Goal: Task Accomplishment & Management: Use online tool/utility

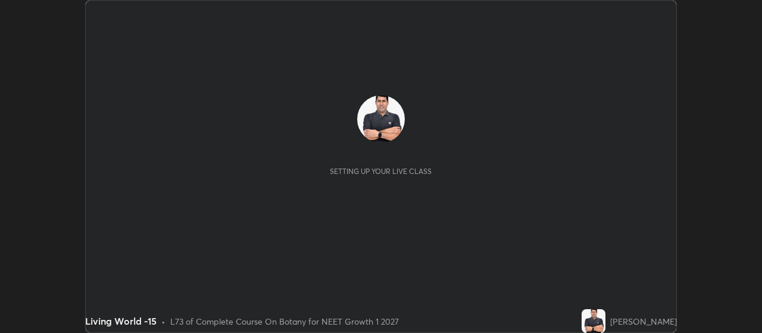
scroll to position [333, 761]
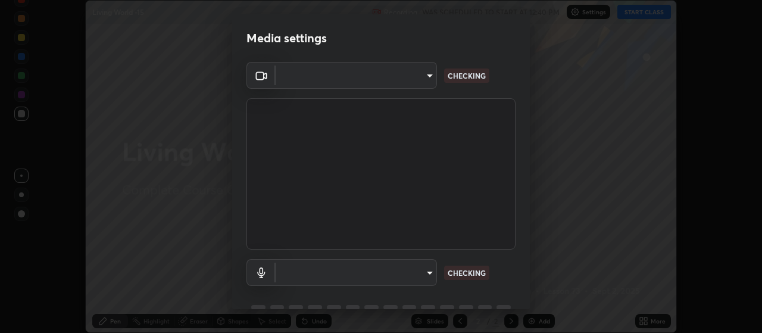
type input "cb5f757981b1586acb8e19eb1dea331b1f320d0a6ce771c897cc257aba28c101"
click at [417, 275] on body "Erase all Living World -15 Recording WAS SCHEDULED TO START AT 12:40 PM Setting…" at bounding box center [381, 166] width 762 height 333
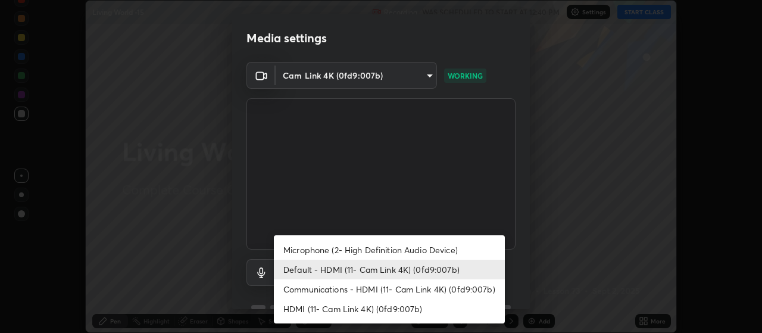
click at [421, 250] on li "Microphone (2- High Definition Audio Device)" at bounding box center [389, 250] width 231 height 20
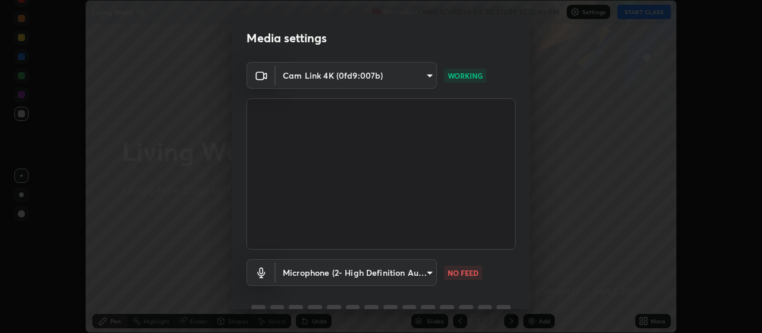
click at [420, 270] on body "Erase all Living World -15 Recording WAS SCHEDULED TO START AT 12:40 PM Setting…" at bounding box center [381, 166] width 762 height 333
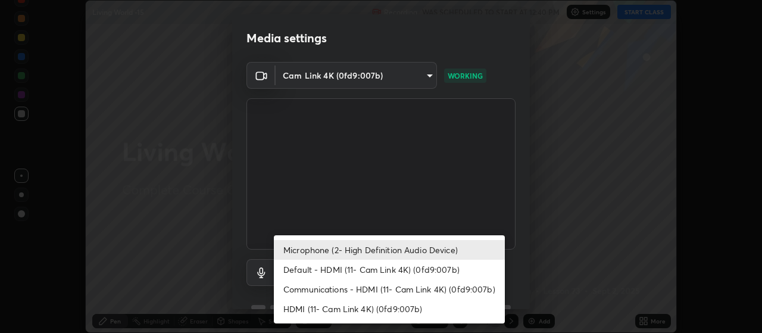
click at [431, 267] on li "Default - HDMI (11- Cam Link 4K) (0fd9:007b)" at bounding box center [389, 269] width 231 height 20
type input "default"
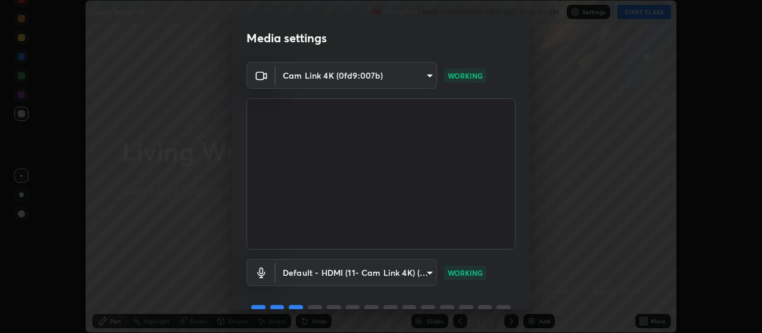
scroll to position [58, 0]
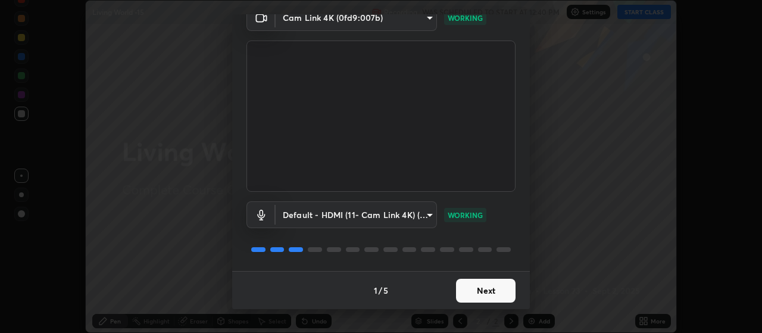
click at [484, 289] on button "Next" at bounding box center [486, 290] width 60 height 24
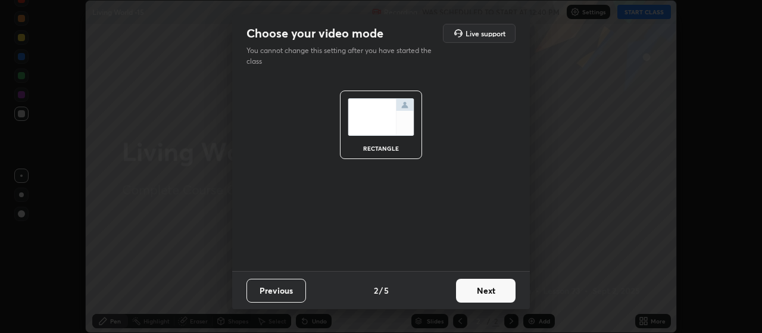
click at [494, 291] on button "Next" at bounding box center [486, 290] width 60 height 24
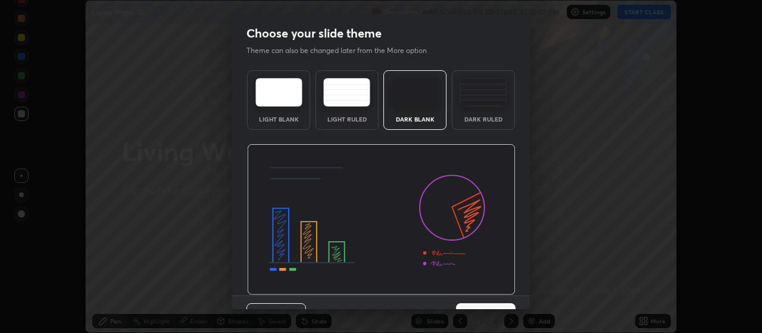
click at [499, 290] on img at bounding box center [381, 219] width 268 height 151
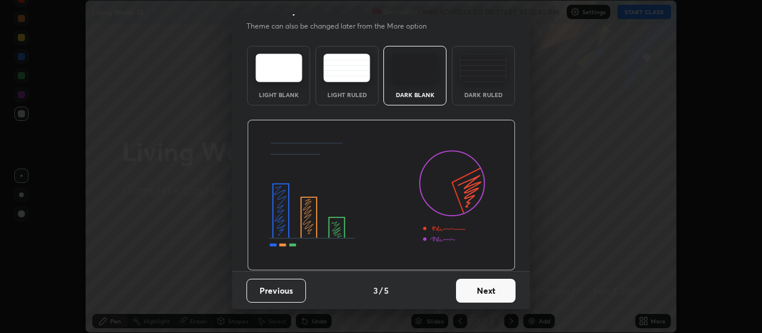
click at [496, 295] on button "Next" at bounding box center [486, 290] width 60 height 24
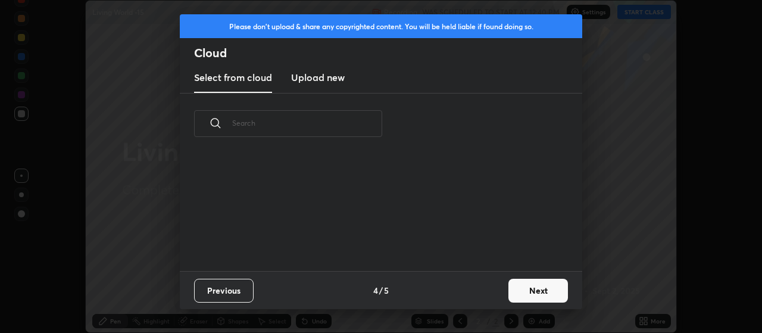
scroll to position [117, 382]
click at [533, 291] on button "Next" at bounding box center [538, 290] width 60 height 24
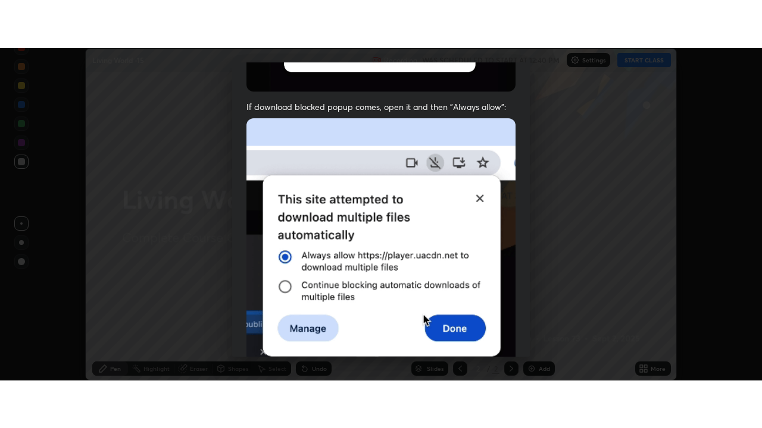
scroll to position [301, 0]
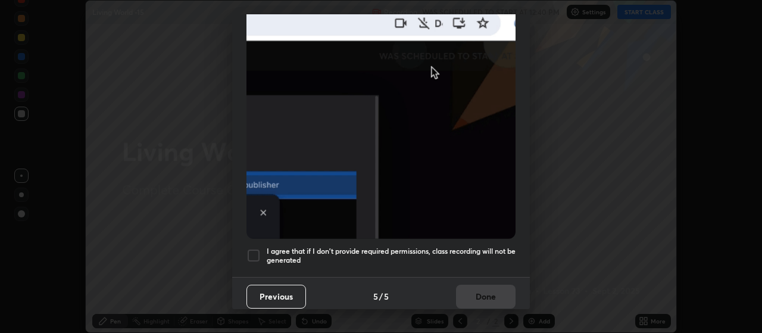
click at [258, 248] on div at bounding box center [253, 255] width 14 height 14
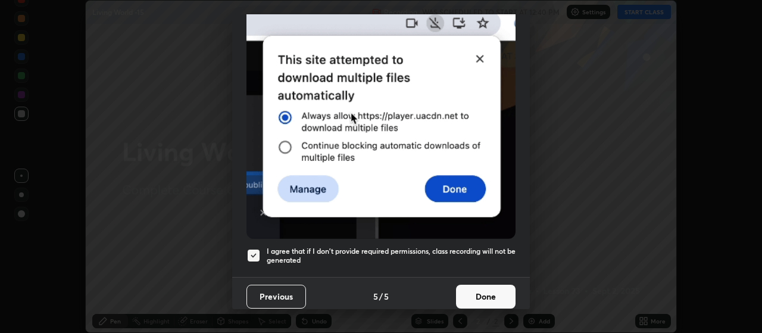
click at [484, 291] on button "Done" at bounding box center [486, 296] width 60 height 24
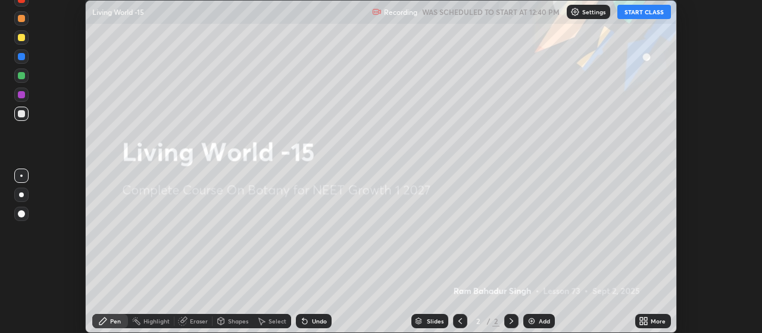
click at [642, 11] on button "START CLASS" at bounding box center [644, 12] width 54 height 14
click at [641, 323] on icon at bounding box center [641, 322] width 3 height 3
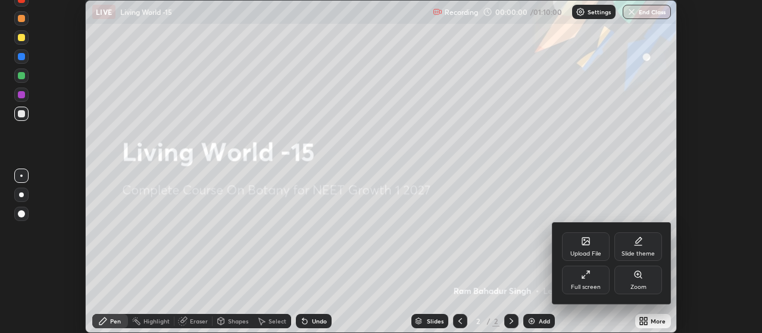
click at [586, 282] on div "Full screen" at bounding box center [586, 279] width 48 height 29
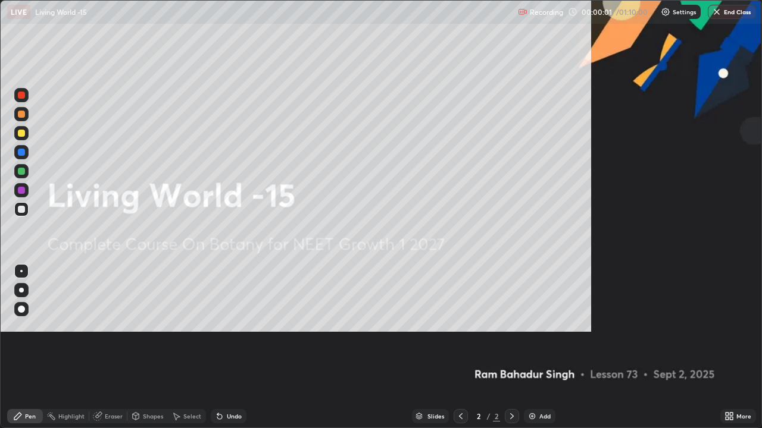
scroll to position [428, 762]
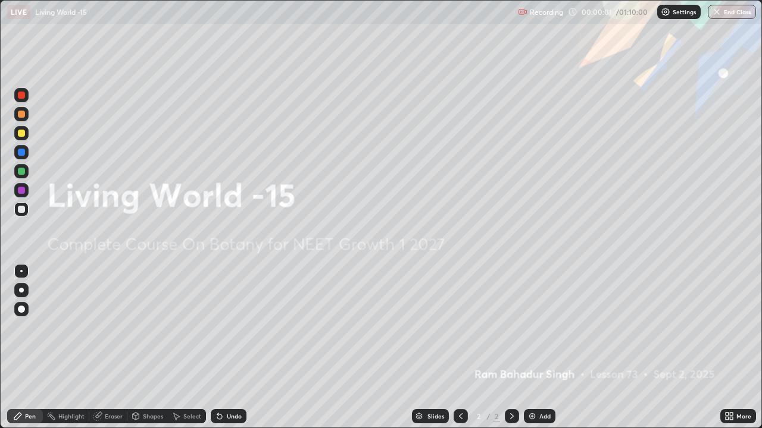
click at [527, 332] on img at bounding box center [532, 417] width 10 height 10
click at [531, 332] on img at bounding box center [532, 417] width 10 height 10
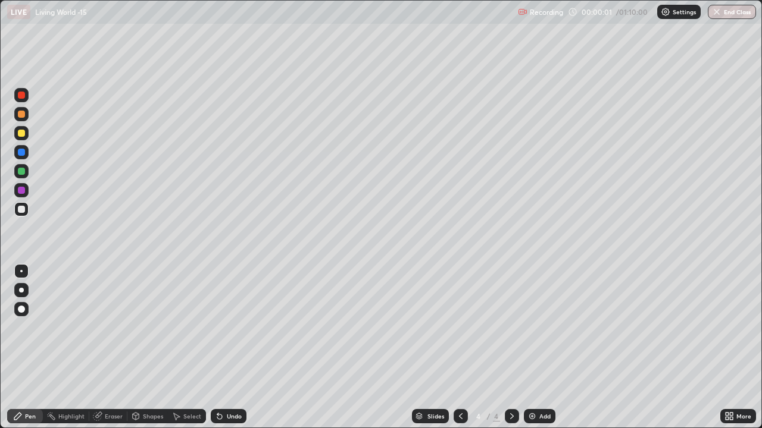
click at [528, 332] on div "Add" at bounding box center [540, 416] width 32 height 14
click at [528, 332] on img at bounding box center [532, 417] width 10 height 10
click at [531, 332] on img at bounding box center [532, 417] width 10 height 10
click at [533, 332] on img at bounding box center [532, 417] width 10 height 10
click at [534, 332] on img at bounding box center [532, 417] width 10 height 10
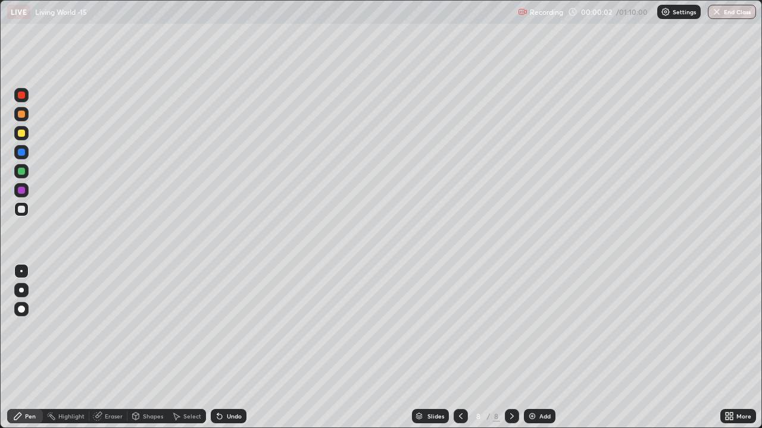
click at [534, 332] on img at bounding box center [532, 417] width 10 height 10
click at [533, 332] on img at bounding box center [532, 417] width 10 height 10
click at [534, 332] on img at bounding box center [532, 417] width 10 height 10
click at [460, 332] on icon at bounding box center [461, 417] width 10 height 10
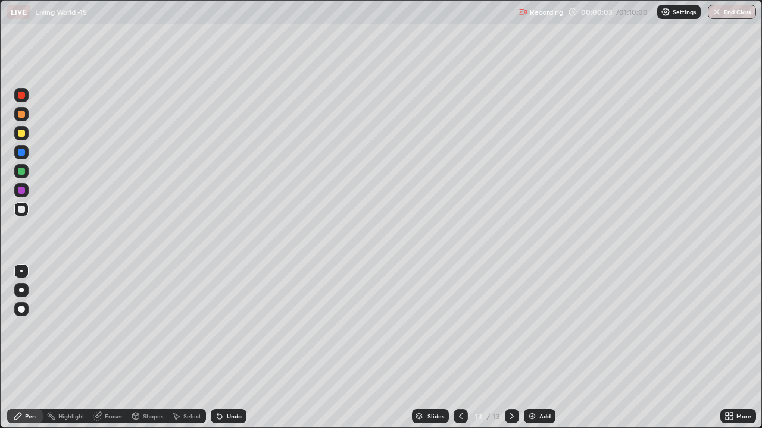
click at [460, 332] on icon at bounding box center [461, 417] width 10 height 10
click at [459, 332] on icon at bounding box center [461, 417] width 4 height 6
click at [459, 332] on icon at bounding box center [461, 417] width 10 height 10
click at [458, 332] on div at bounding box center [460, 416] width 14 height 14
click at [458, 332] on icon at bounding box center [461, 417] width 10 height 10
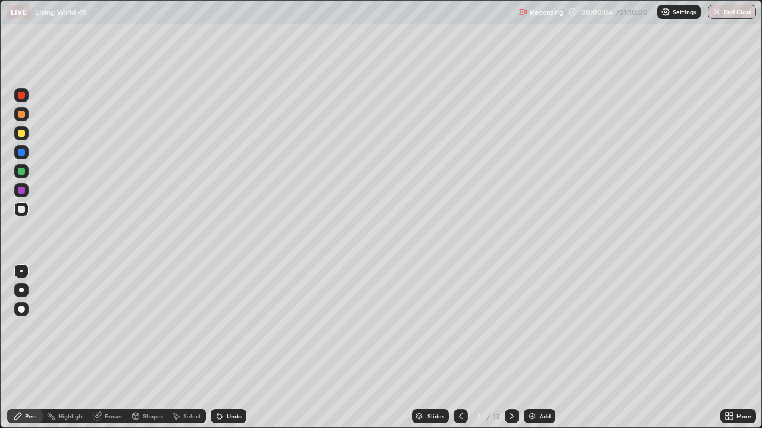
click at [460, 332] on icon at bounding box center [461, 417] width 10 height 10
click at [459, 332] on icon at bounding box center [461, 417] width 4 height 6
click at [458, 332] on icon at bounding box center [461, 417] width 10 height 10
click at [459, 332] on icon at bounding box center [461, 417] width 10 height 10
click at [22, 134] on div at bounding box center [21, 133] width 7 height 7
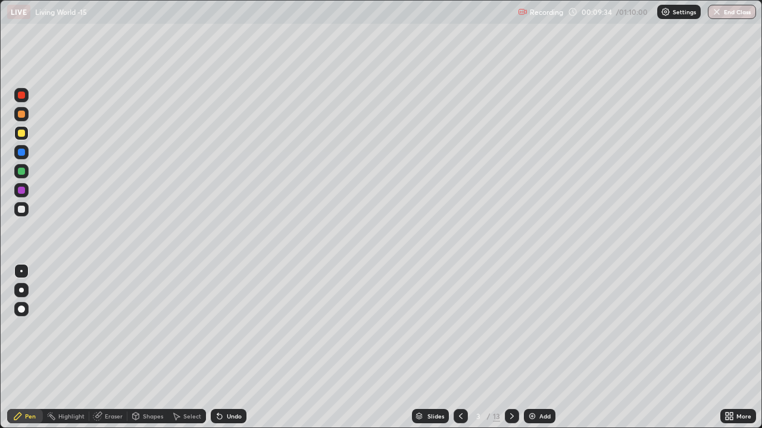
click at [23, 157] on div at bounding box center [21, 152] width 14 height 14
click at [23, 309] on div at bounding box center [21, 309] width 7 height 7
click at [20, 270] on div at bounding box center [21, 271] width 2 height 2
click at [22, 133] on div at bounding box center [21, 133] width 7 height 7
click at [511, 332] on icon at bounding box center [512, 417] width 4 height 6
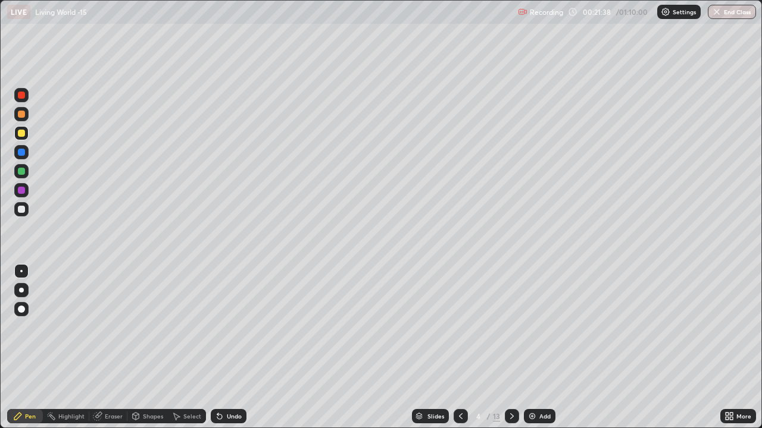
click at [23, 308] on div at bounding box center [21, 309] width 7 height 7
click at [23, 173] on div at bounding box center [21, 171] width 7 height 7
click at [24, 192] on div at bounding box center [21, 190] width 7 height 7
click at [23, 147] on div at bounding box center [21, 152] width 14 height 14
click at [27, 274] on div at bounding box center [21, 271] width 14 height 14
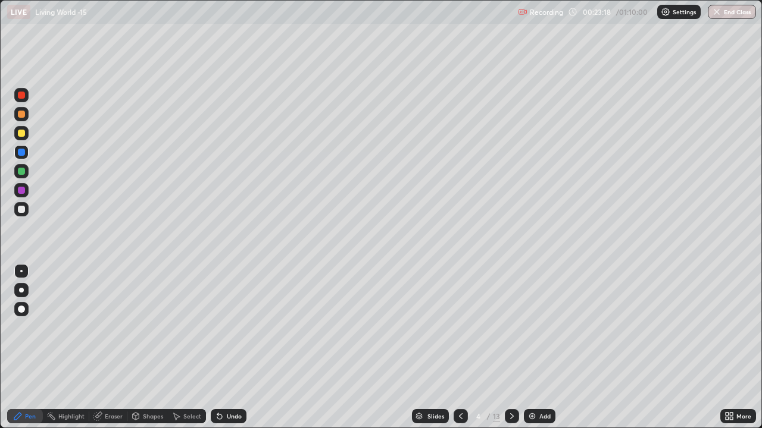
click at [24, 133] on div at bounding box center [21, 133] width 7 height 7
click at [516, 332] on div at bounding box center [512, 416] width 14 height 14
click at [511, 332] on icon at bounding box center [512, 417] width 10 height 10
click at [20, 176] on div at bounding box center [21, 171] width 14 height 14
click at [21, 153] on div at bounding box center [21, 152] width 7 height 7
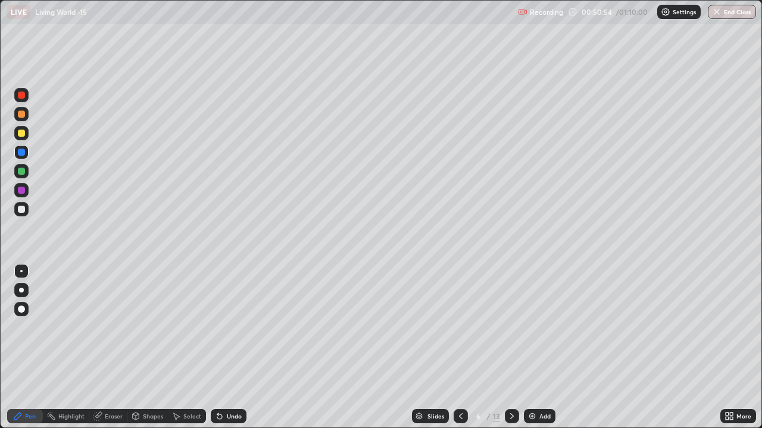
click at [21, 290] on div at bounding box center [21, 290] width 5 height 5
click at [23, 172] on div at bounding box center [21, 171] width 7 height 7
click at [733, 16] on button "End Class" at bounding box center [732, 12] width 47 height 14
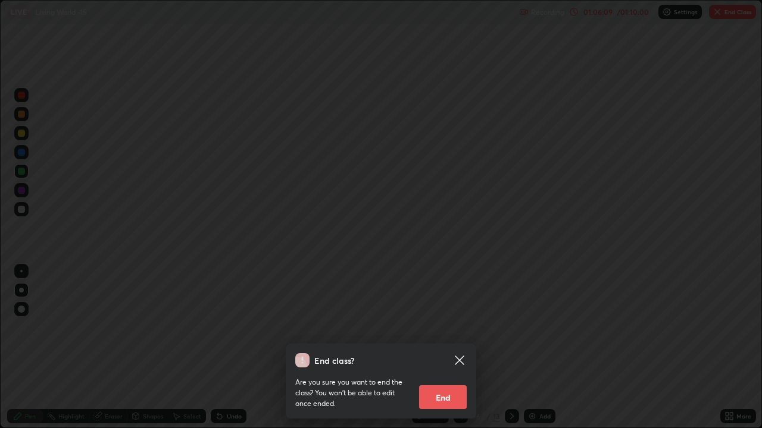
click at [462, 332] on button "End" at bounding box center [443, 398] width 48 height 24
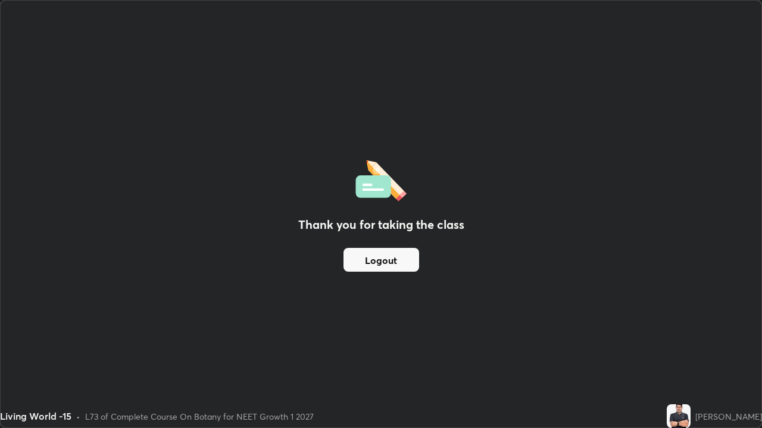
click at [395, 258] on button "Logout" at bounding box center [381, 260] width 76 height 24
click at [390, 258] on button "Logout" at bounding box center [381, 260] width 76 height 24
